Goal: Complete application form

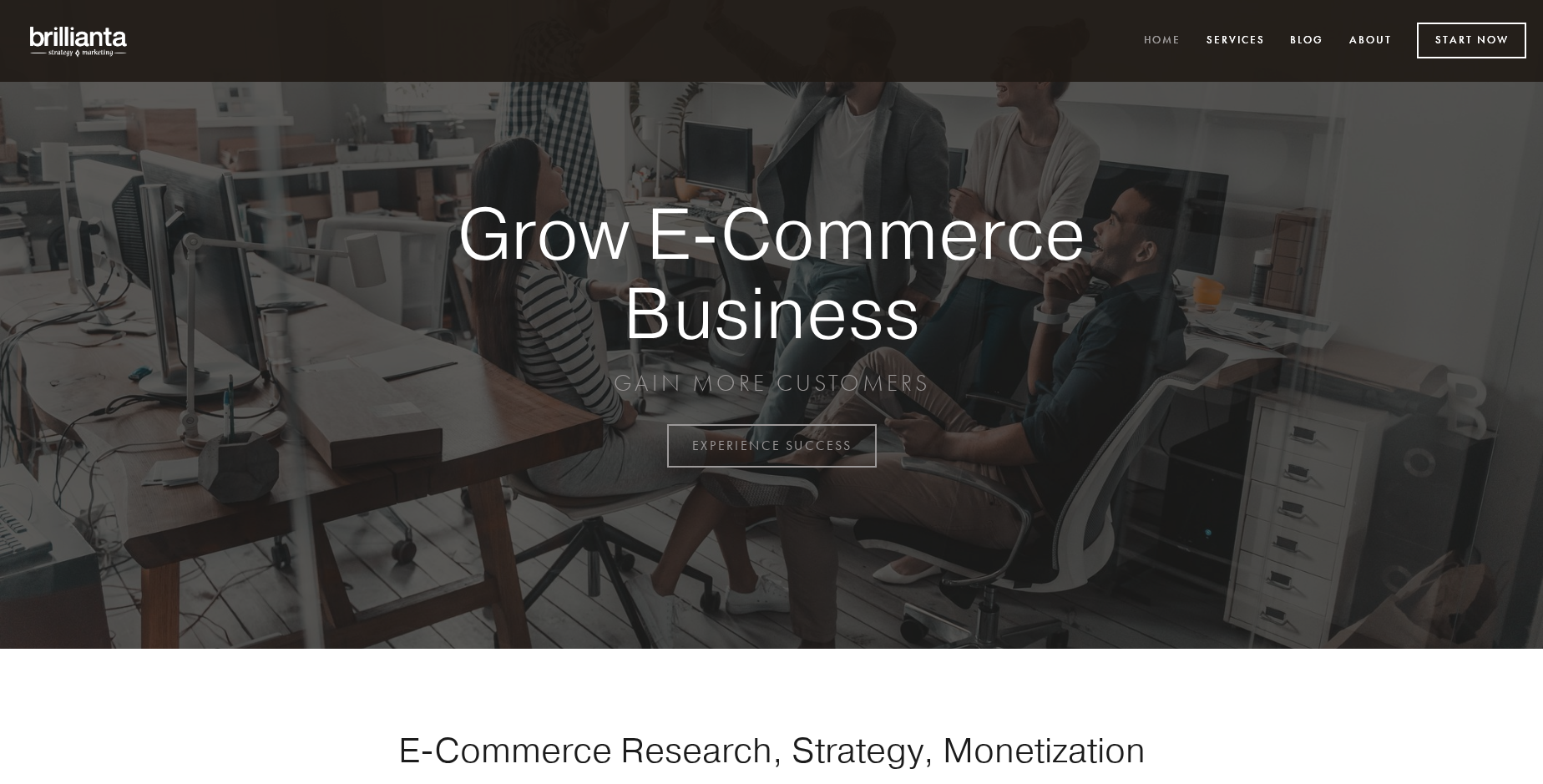
scroll to position [4377, 0]
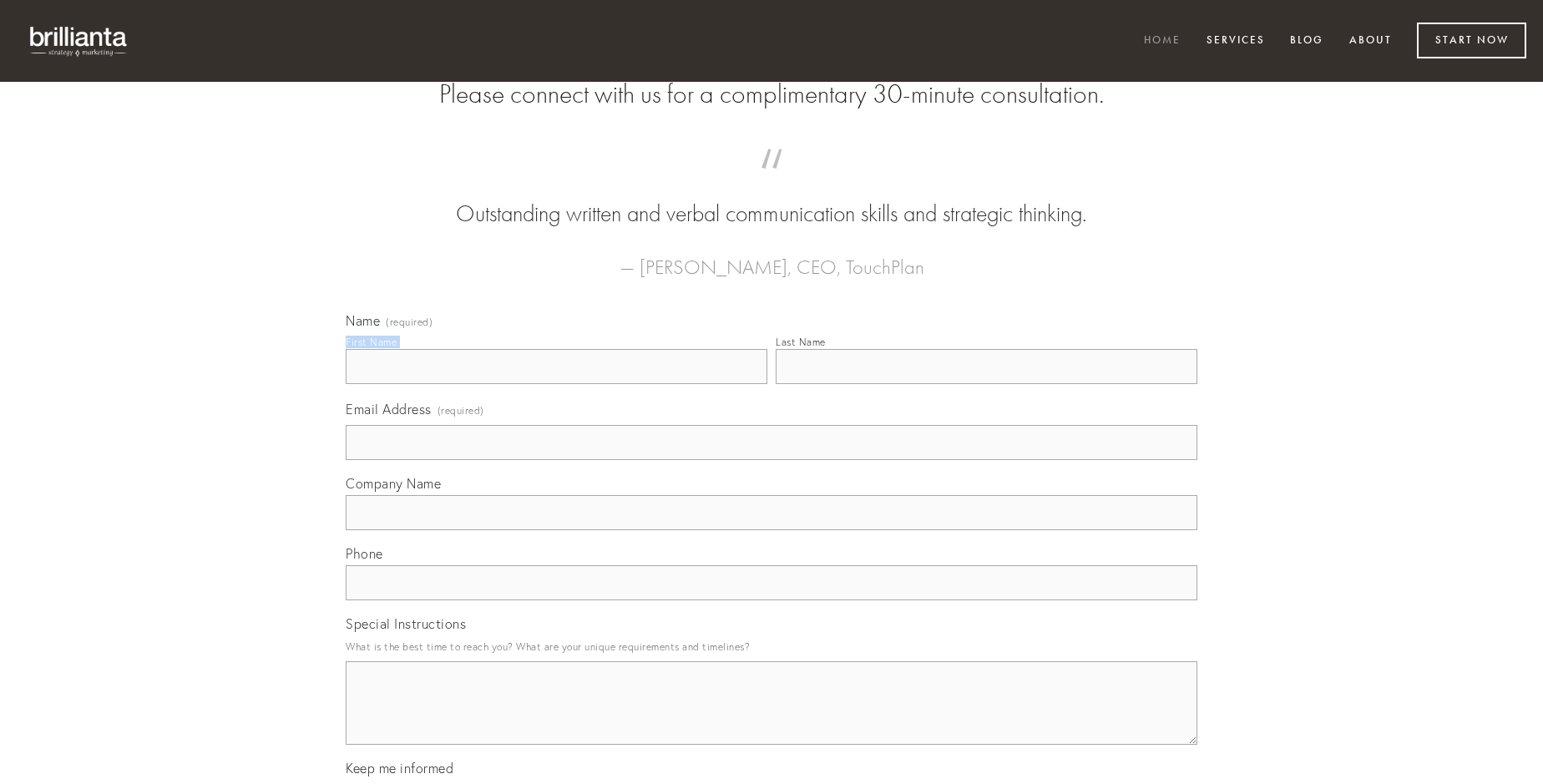
type input "[PERSON_NAME]"
click at [987, 384] on input "Last Name" at bounding box center [987, 366] width 422 height 35
type input "[PERSON_NAME]"
click at [772, 460] on input "Email Address (required)" at bounding box center [771, 442] width 851 height 35
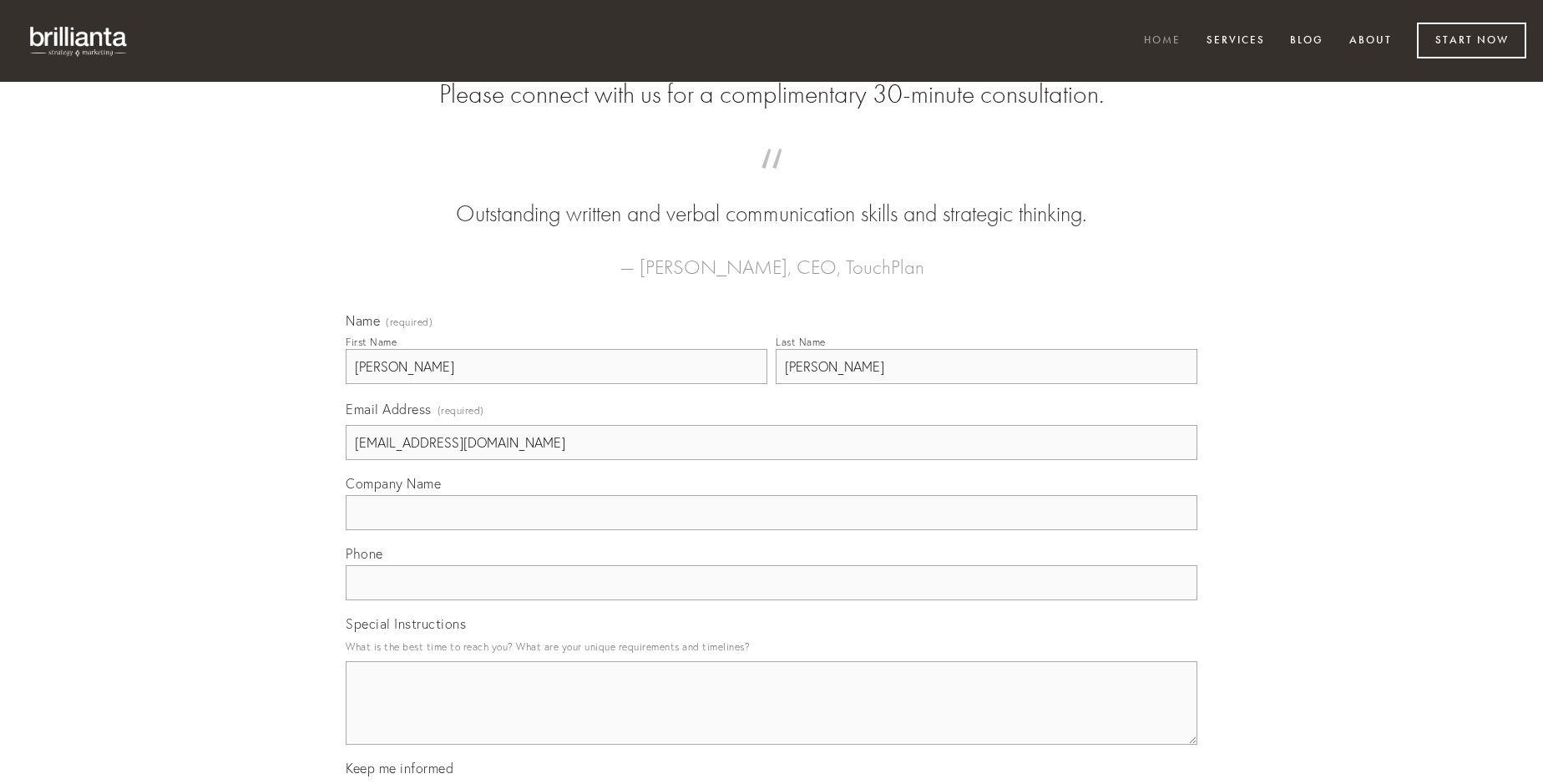
type input "[EMAIL_ADDRESS][DOMAIN_NAME]"
click at [772, 530] on input "Company Name" at bounding box center [771, 512] width 851 height 35
type input "demoror"
click at [772, 600] on input "text" at bounding box center [771, 582] width 851 height 35
click at [772, 718] on textarea "Special Instructions" at bounding box center [771, 703] width 851 height 83
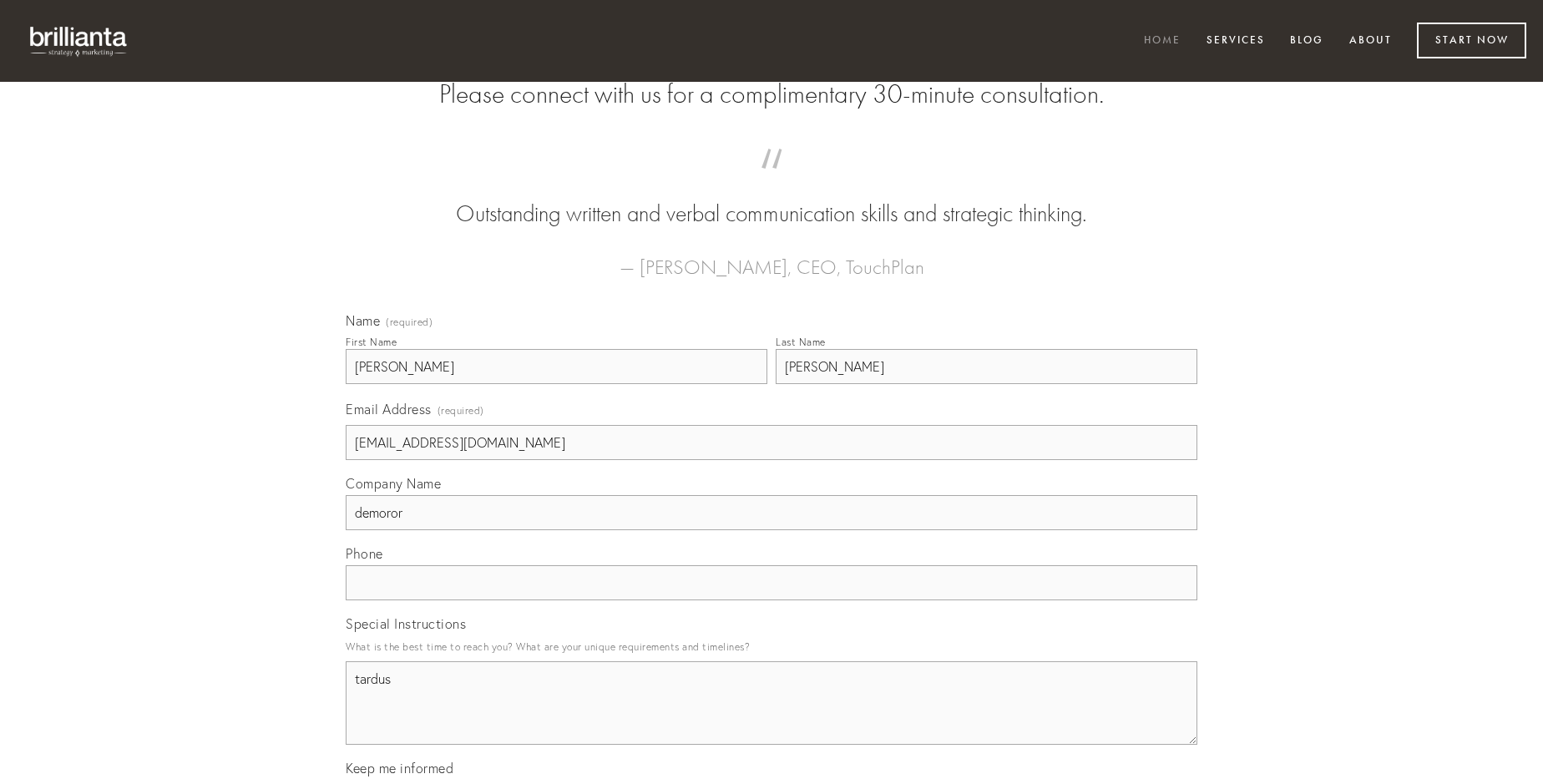
type textarea "tardus"
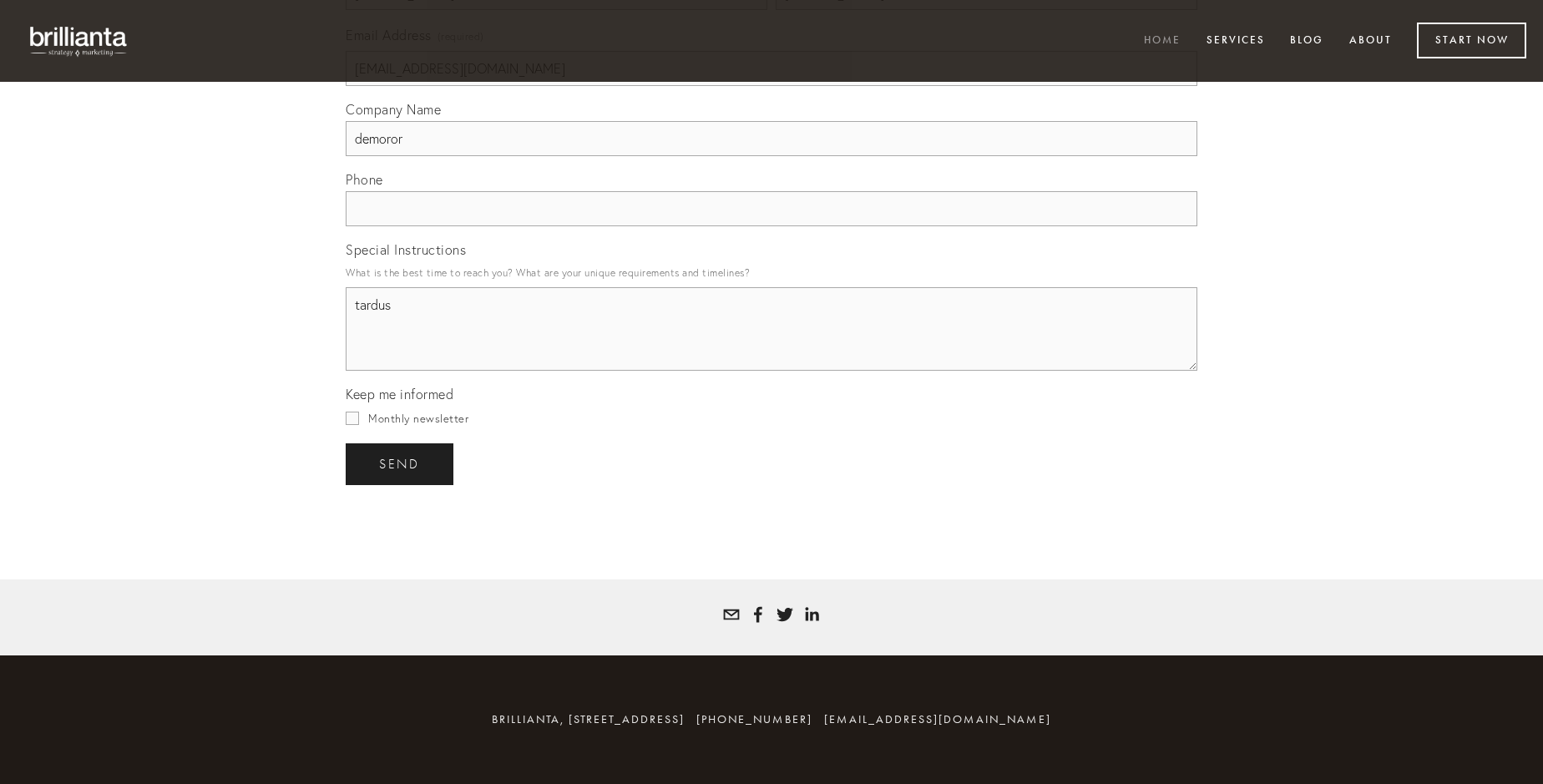
click at [401, 463] on span "send" at bounding box center [400, 464] width 41 height 15
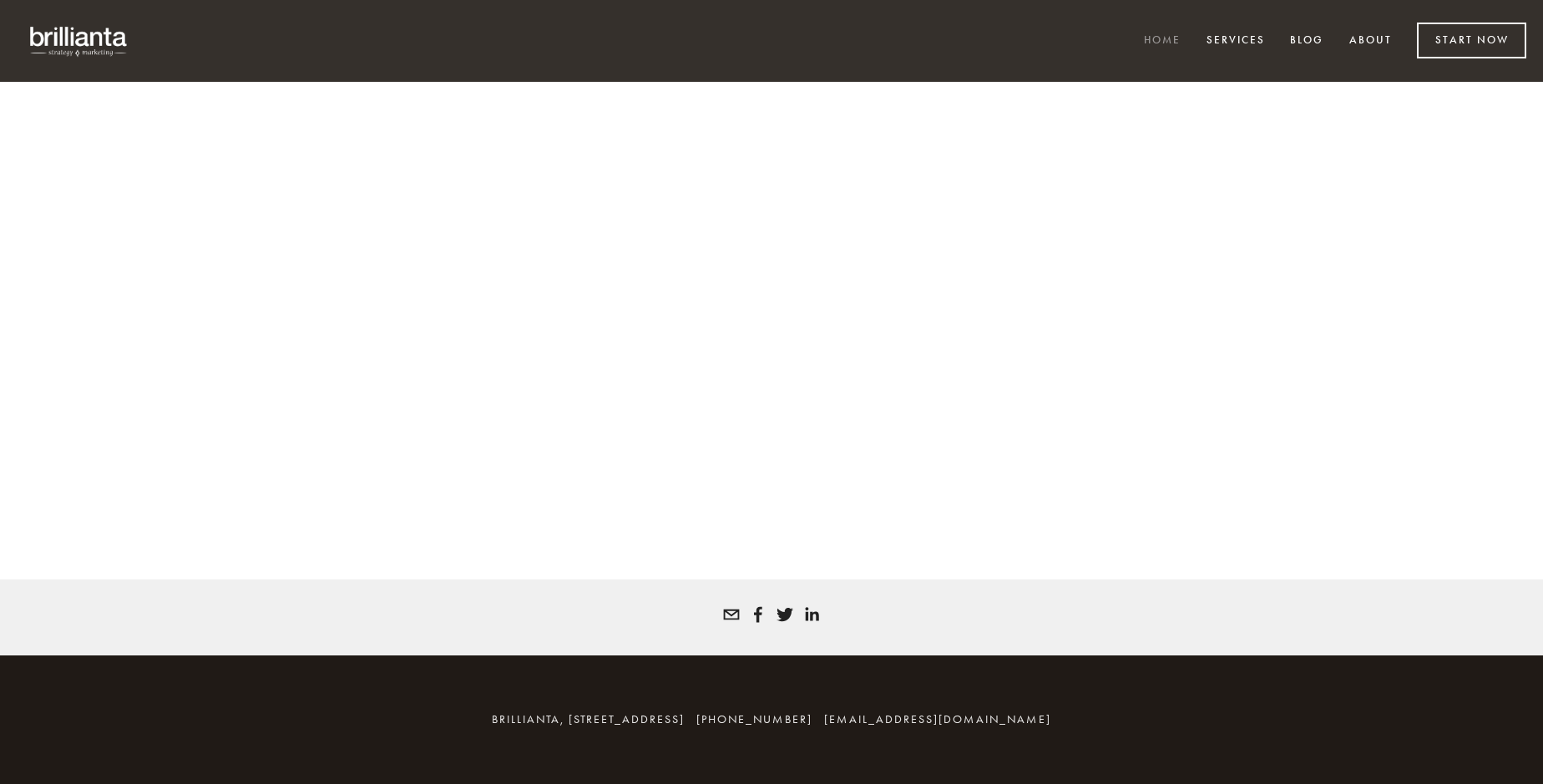
scroll to position [4354, 0]
